Goal: Transaction & Acquisition: Purchase product/service

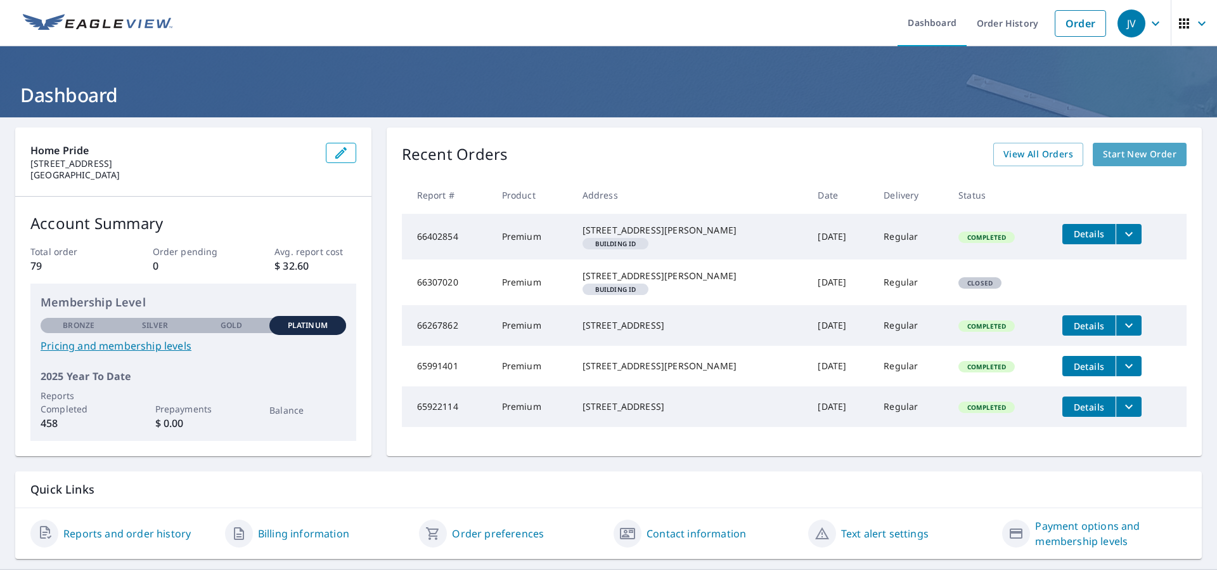
click at [1167, 152] on link "Start New Order" at bounding box center [1140, 154] width 94 height 23
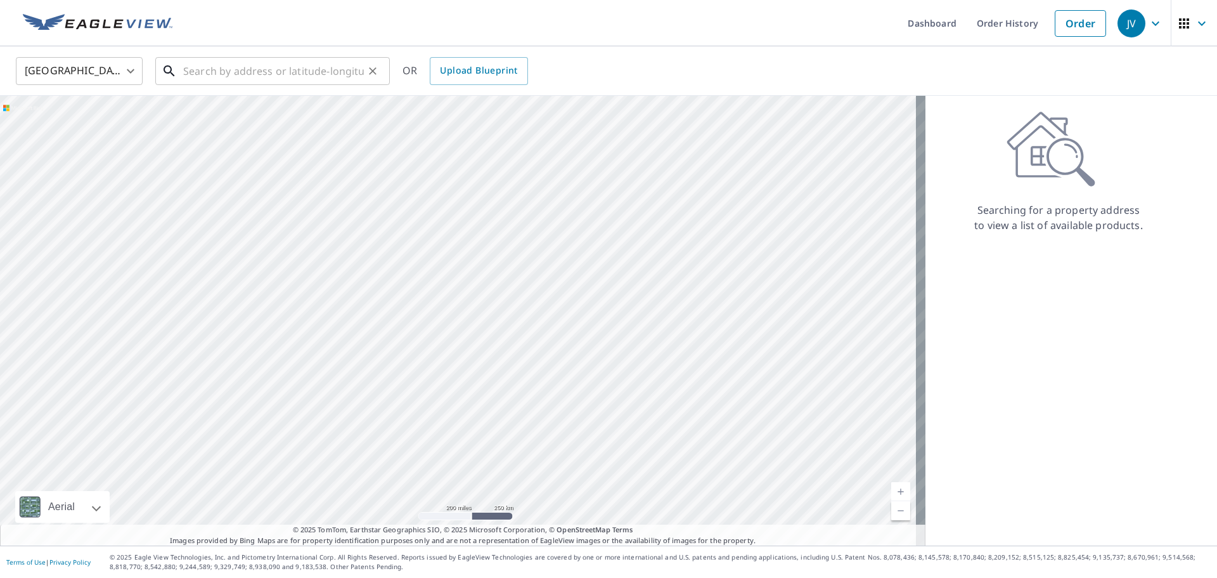
click at [230, 70] on input "text" at bounding box center [273, 71] width 181 height 36
click at [257, 69] on input "text" at bounding box center [273, 71] width 181 height 36
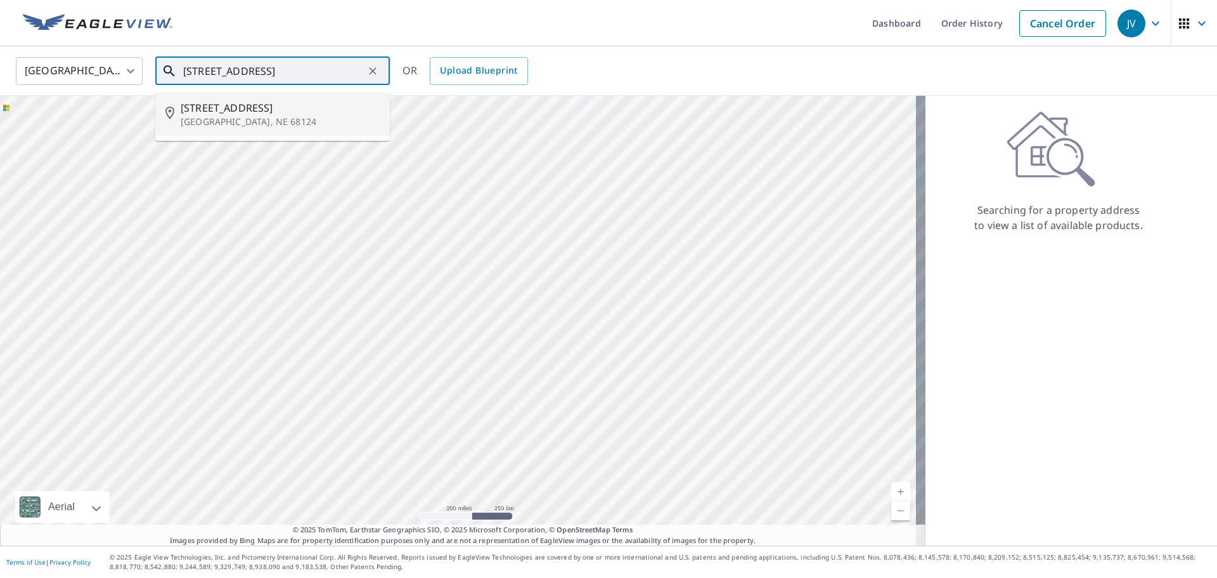
click at [222, 110] on span "[STREET_ADDRESS]" at bounding box center [280, 107] width 199 height 15
type input "[STREET_ADDRESS]"
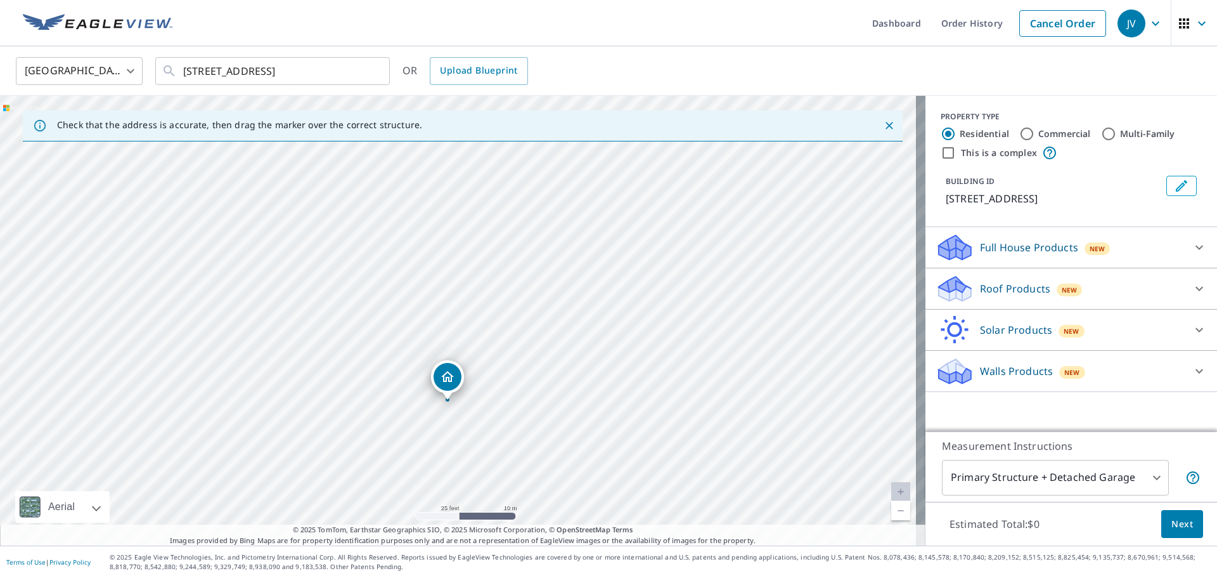
drag, startPoint x: 472, startPoint y: 235, endPoint x: 472, endPoint y: 342, distance: 106.5
click at [472, 342] on div "[STREET_ADDRESS]" at bounding box center [463, 321] width 926 height 450
click at [1169, 282] on div "Roof Products New" at bounding box center [1060, 289] width 249 height 30
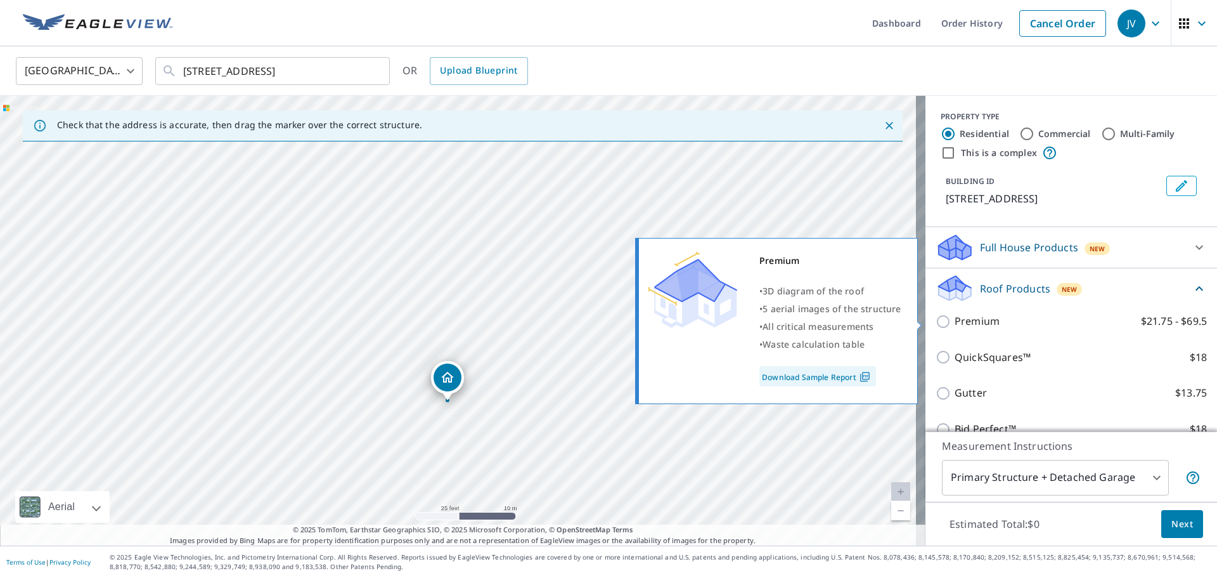
click at [936, 321] on input "Premium $21.75 - $69.5" at bounding box center [945, 321] width 19 height 15
checkbox input "true"
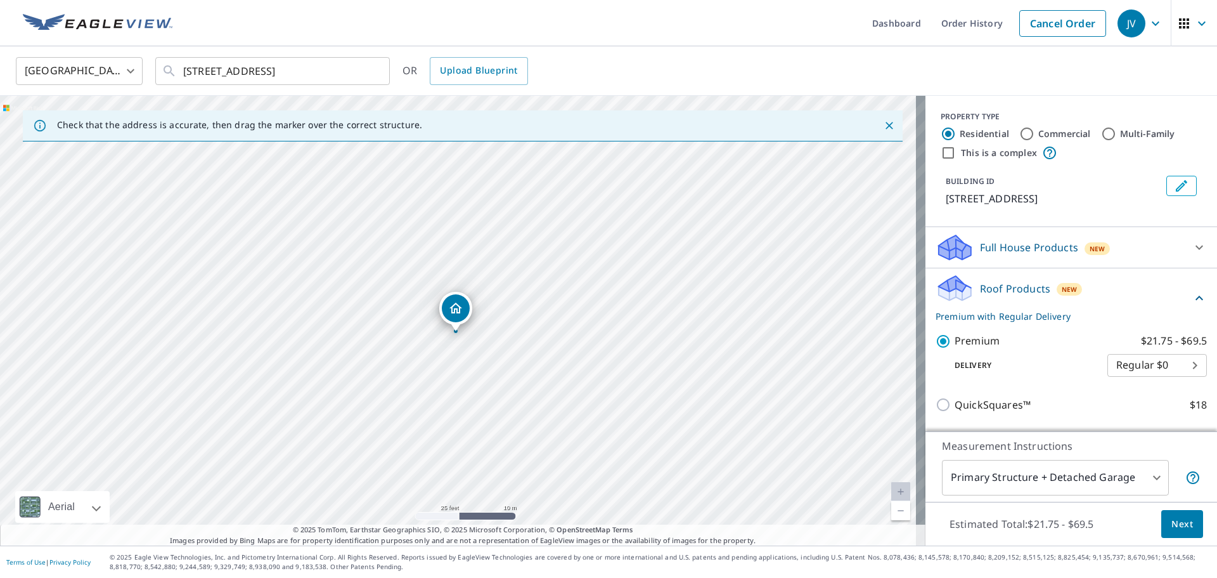
drag, startPoint x: 500, startPoint y: 283, endPoint x: 498, endPoint y: 296, distance: 12.9
click at [498, 296] on div "[STREET_ADDRESS]" at bounding box center [463, 321] width 926 height 450
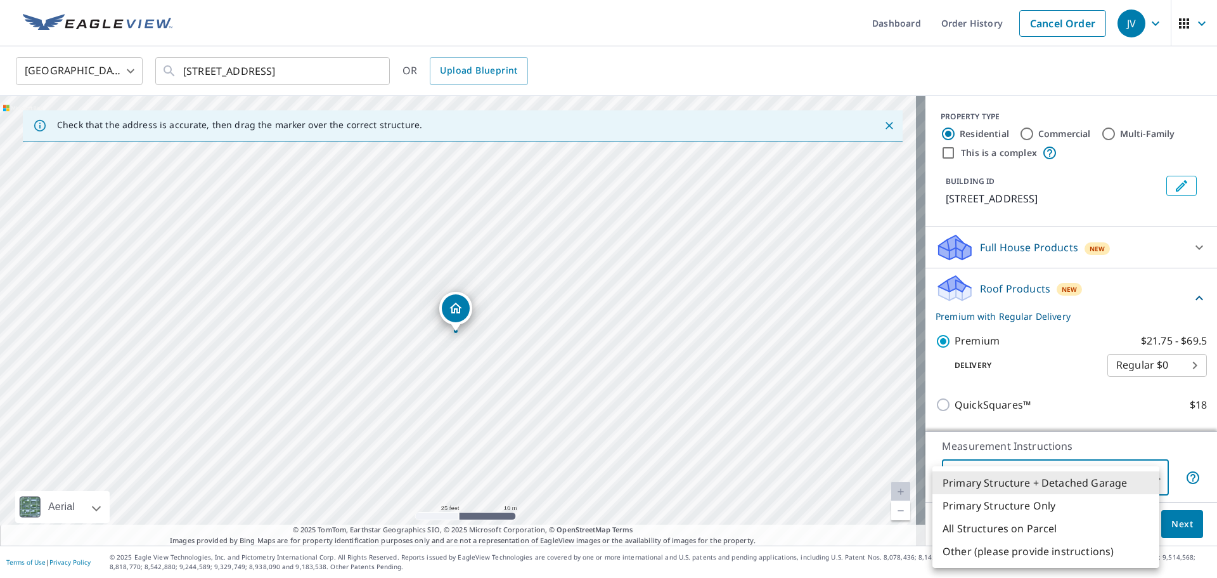
click at [1120, 485] on body "JV JV Dashboard Order History Cancel Order JV [GEOGRAPHIC_DATA] [GEOGRAPHIC_DAT…" at bounding box center [608, 289] width 1217 height 578
click at [1120, 485] on li "Primary Structure + Detached Garage" at bounding box center [1046, 482] width 227 height 23
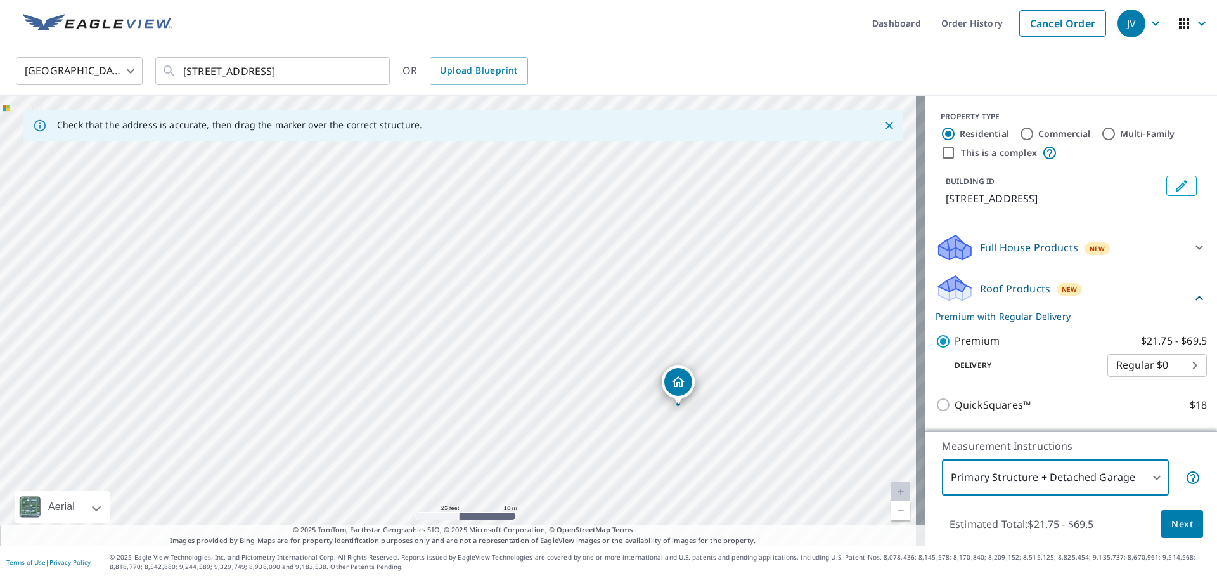
click at [1172, 524] on span "Next" at bounding box center [1183, 524] width 22 height 16
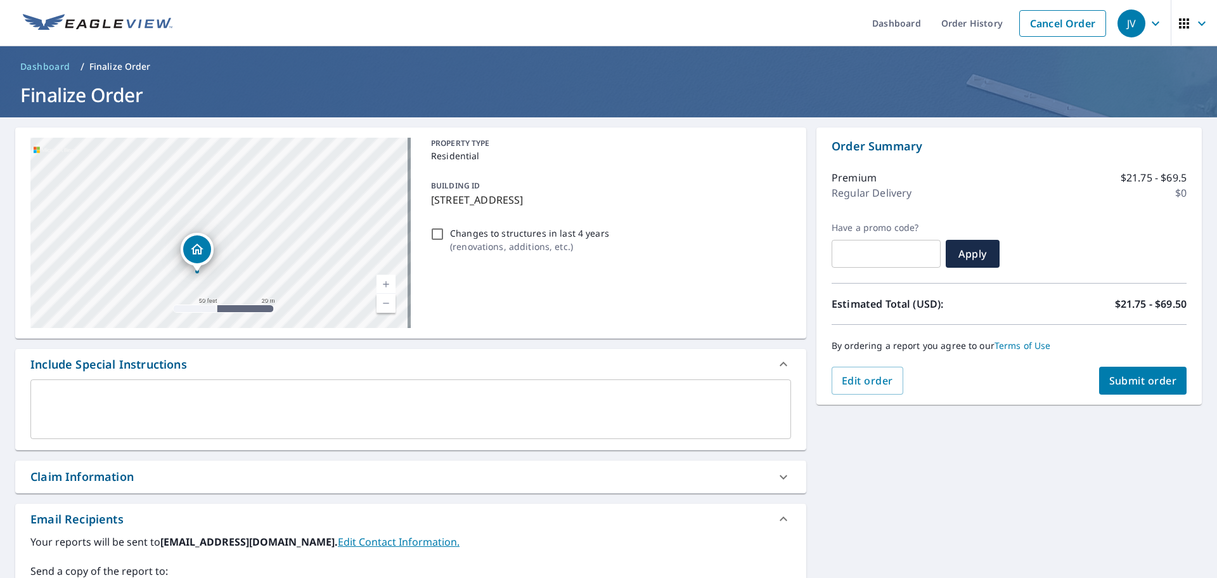
drag, startPoint x: 223, startPoint y: 228, endPoint x: 230, endPoint y: 269, distance: 41.9
click at [230, 269] on div "[STREET_ADDRESS]" at bounding box center [220, 233] width 380 height 190
click at [1110, 378] on span "Submit order" at bounding box center [1144, 380] width 68 height 14
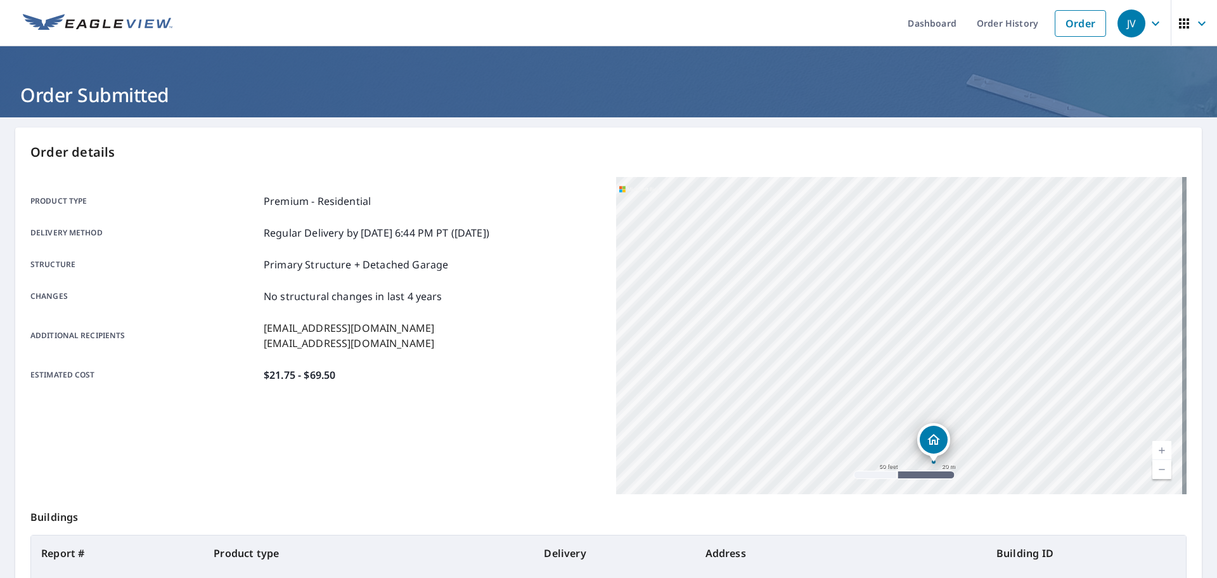
click at [940, 372] on div "[STREET_ADDRESS]" at bounding box center [901, 335] width 571 height 317
click at [1056, 25] on link "Order" at bounding box center [1080, 23] width 51 height 27
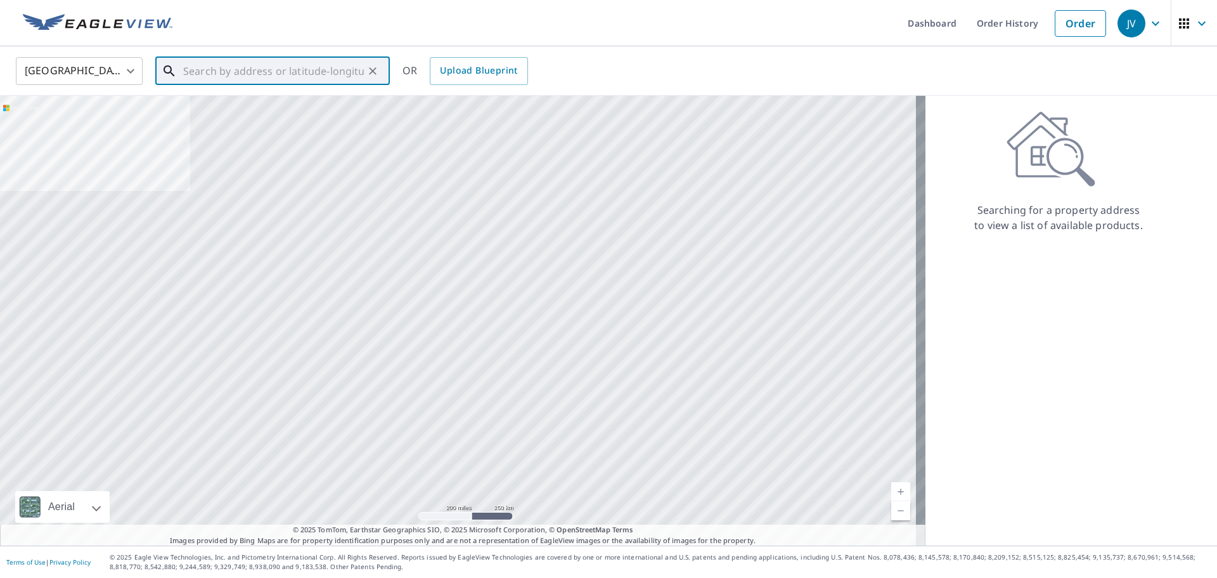
click at [288, 75] on input "text" at bounding box center [273, 71] width 181 height 36
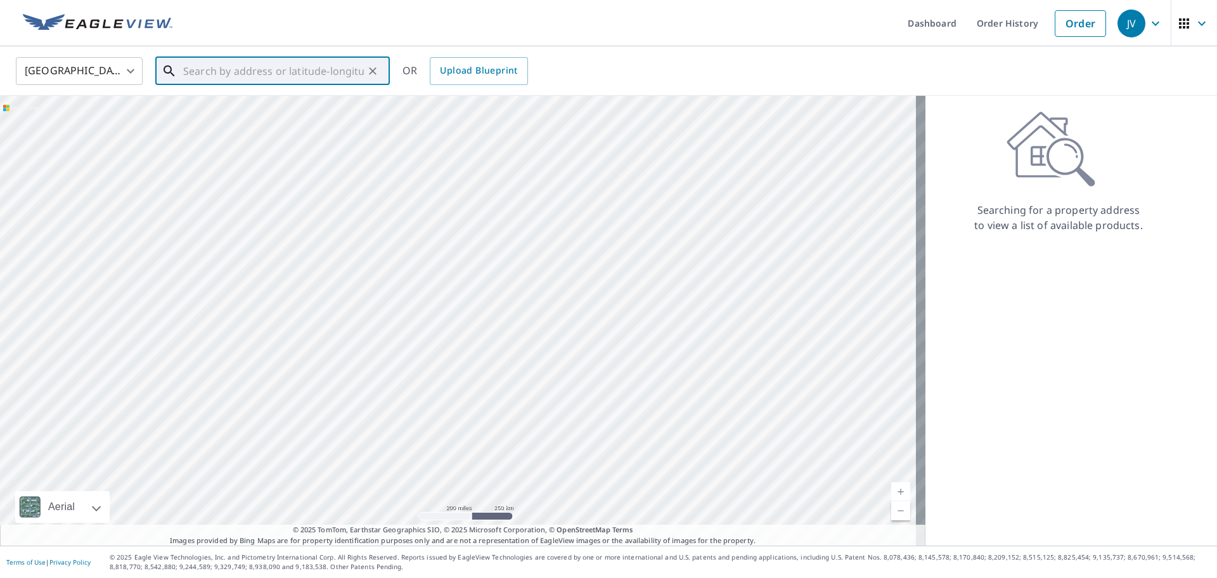
type input "2"
click at [255, 118] on p "[GEOGRAPHIC_DATA], NE 68124" at bounding box center [280, 121] width 199 height 13
type input "[STREET_ADDRESS]"
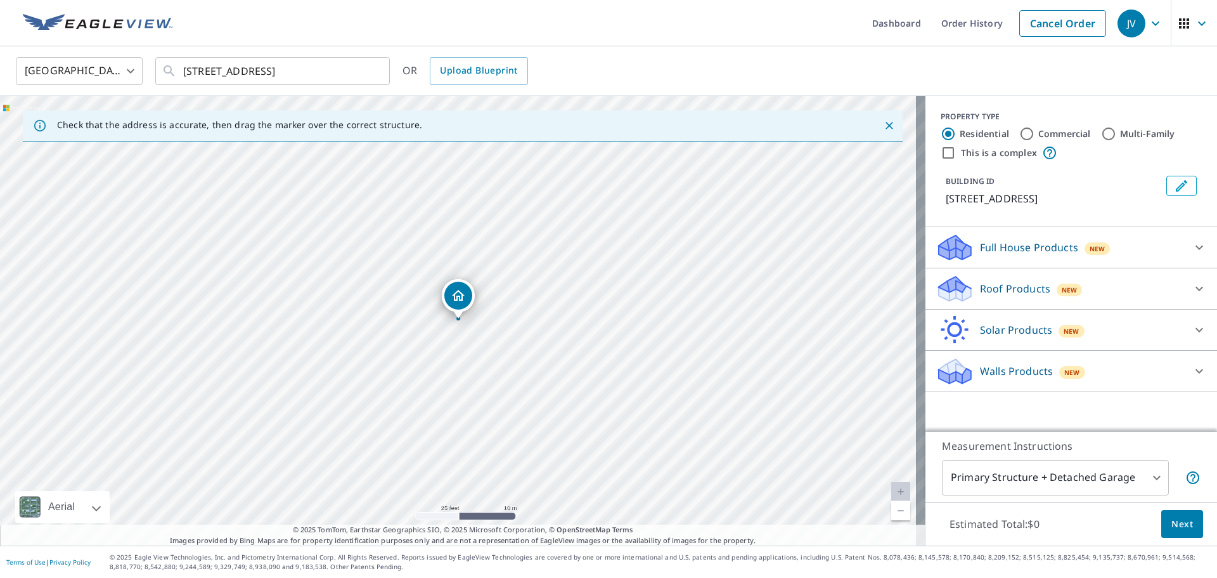
click at [1044, 293] on div "Roof Products New" at bounding box center [1060, 289] width 249 height 30
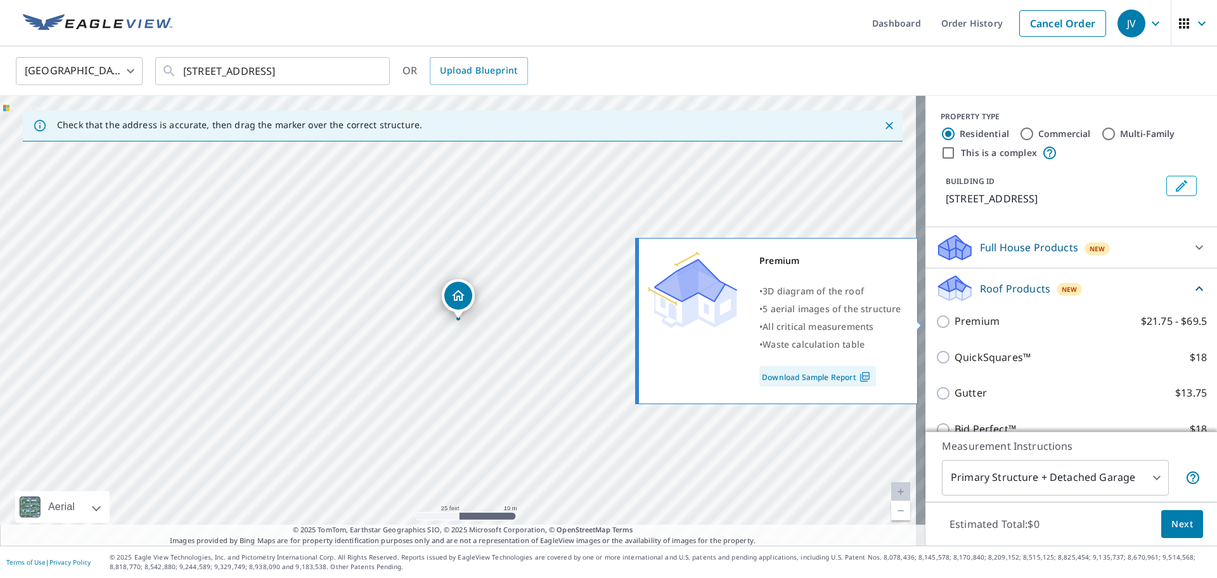
click at [955, 325] on p "Premium" at bounding box center [977, 321] width 45 height 16
click at [955, 325] on input "Premium $21.75 - $69.5" at bounding box center [945, 321] width 19 height 15
checkbox input "true"
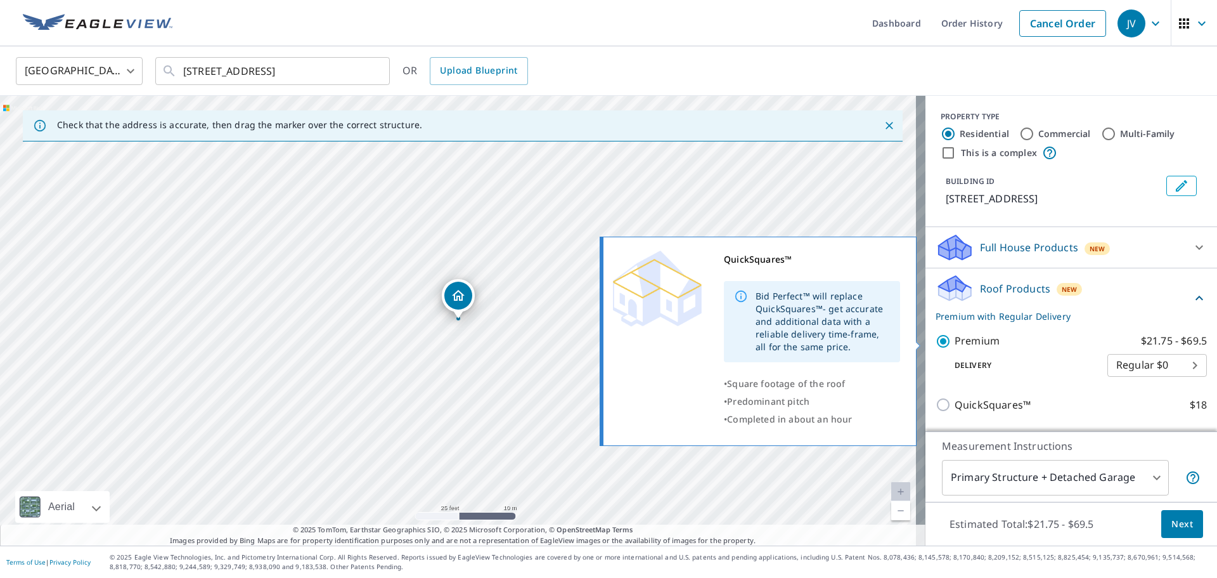
scroll to position [152, 0]
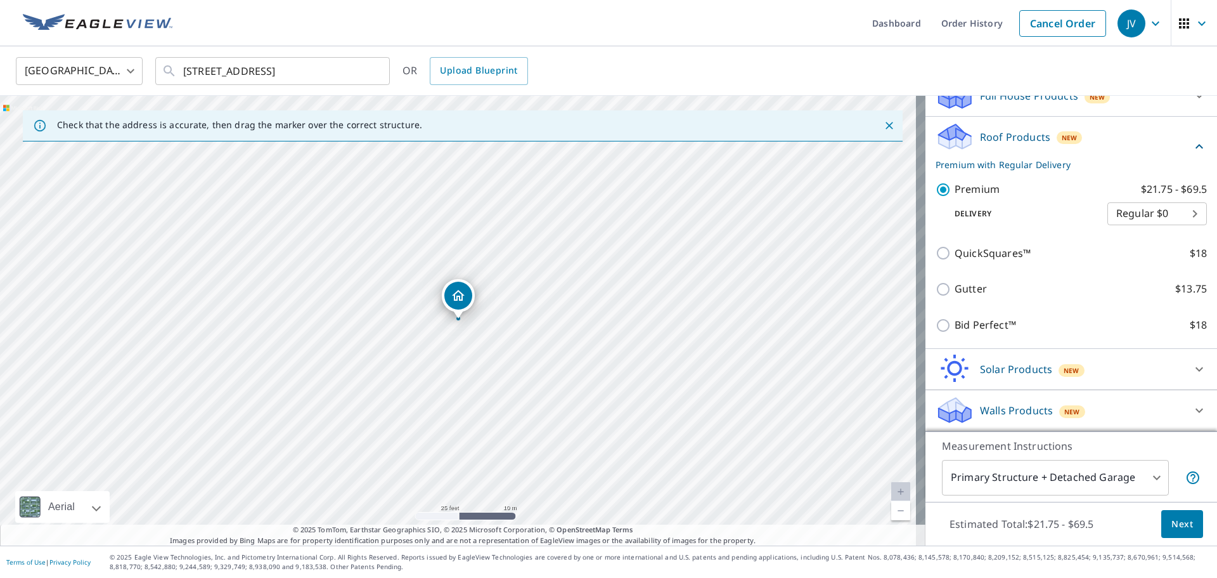
click at [1172, 517] on span "Next" at bounding box center [1183, 524] width 22 height 16
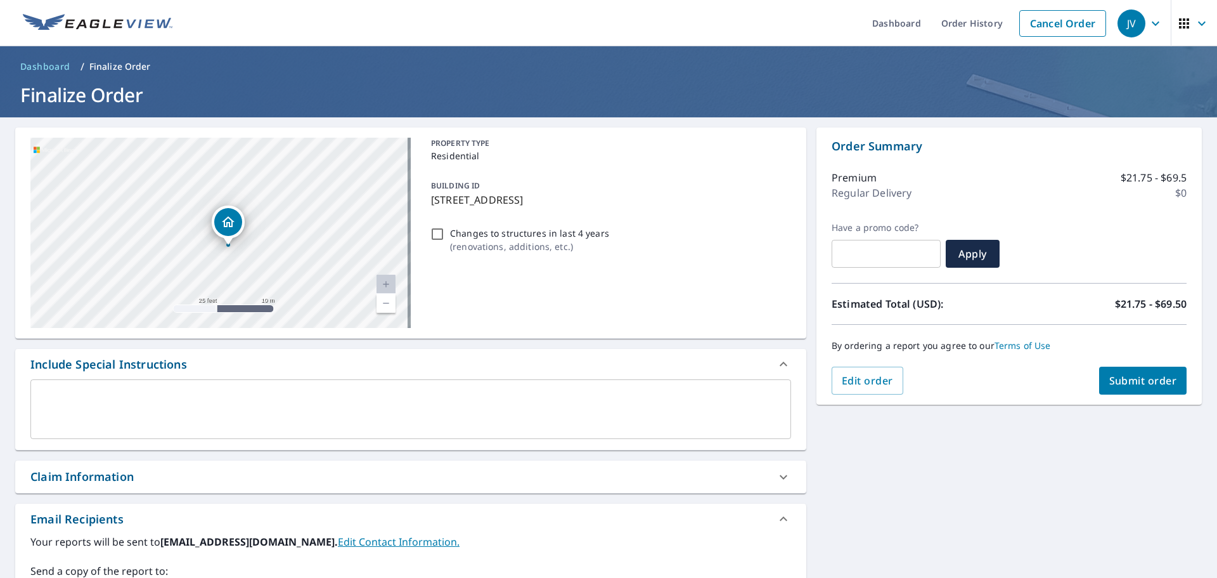
drag, startPoint x: 183, startPoint y: 221, endPoint x: 288, endPoint y: 256, distance: 110.9
click at [288, 256] on div "[STREET_ADDRESS]" at bounding box center [220, 233] width 380 height 190
click at [1110, 377] on span "Submit order" at bounding box center [1144, 380] width 68 height 14
